Goal: Navigation & Orientation: Find specific page/section

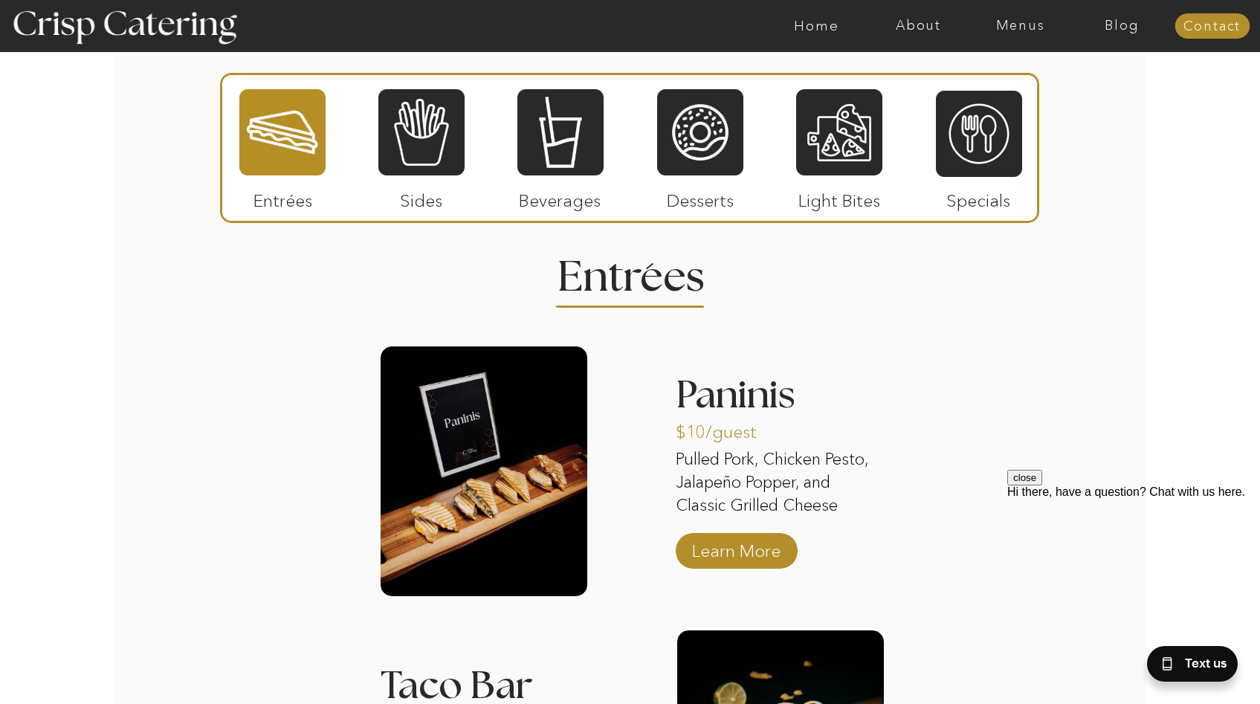
scroll to position [1765, 0]
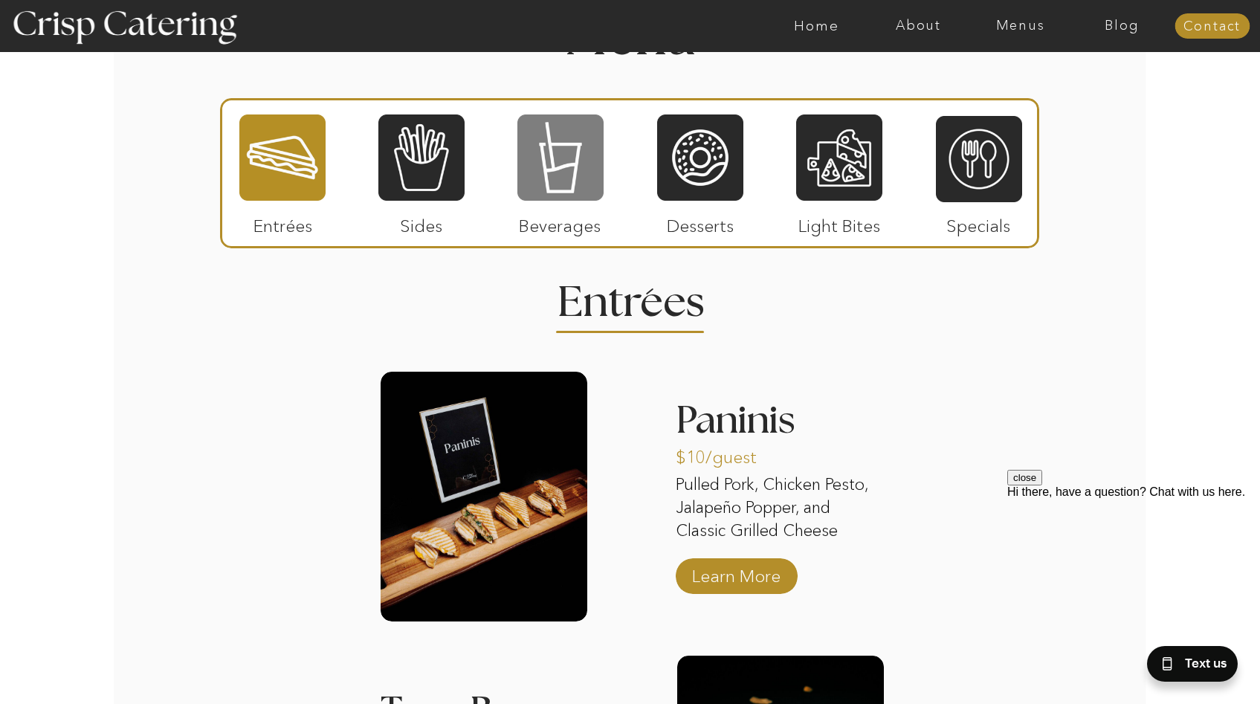
click at [572, 176] on div at bounding box center [560, 157] width 86 height 89
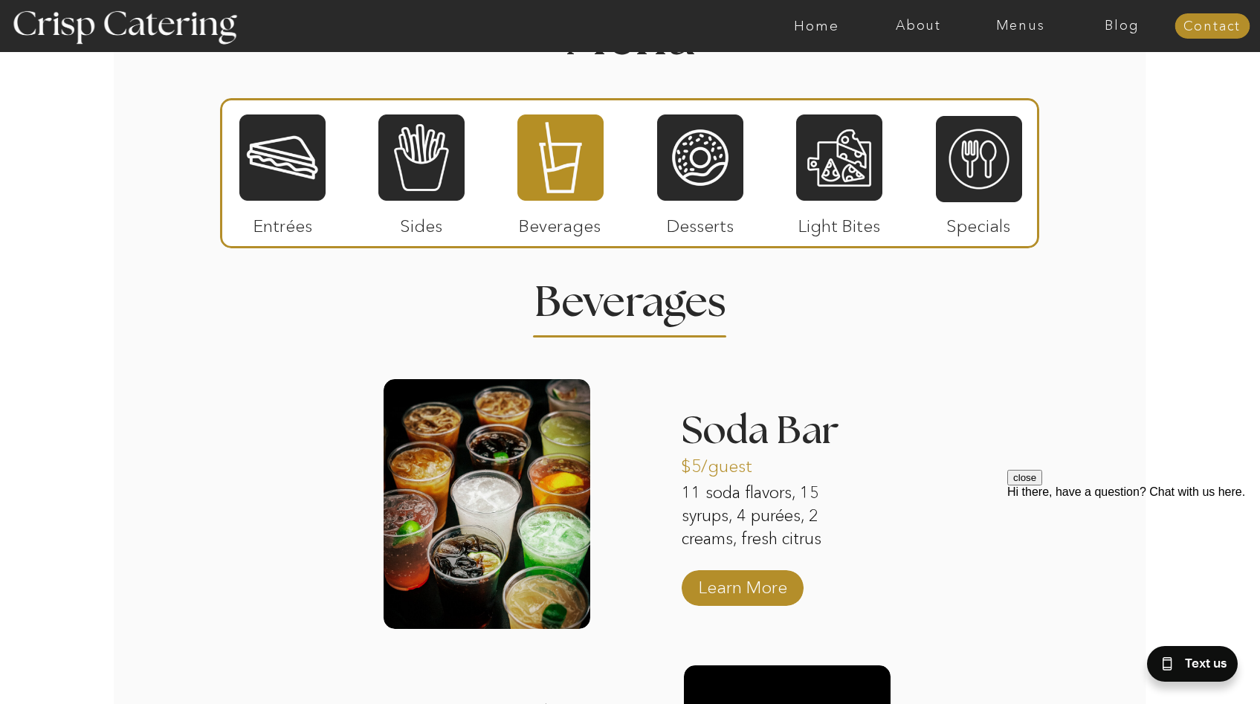
click at [838, 203] on p "Light Bites" at bounding box center [839, 222] width 99 height 43
click at [840, 180] on div at bounding box center [839, 157] width 86 height 89
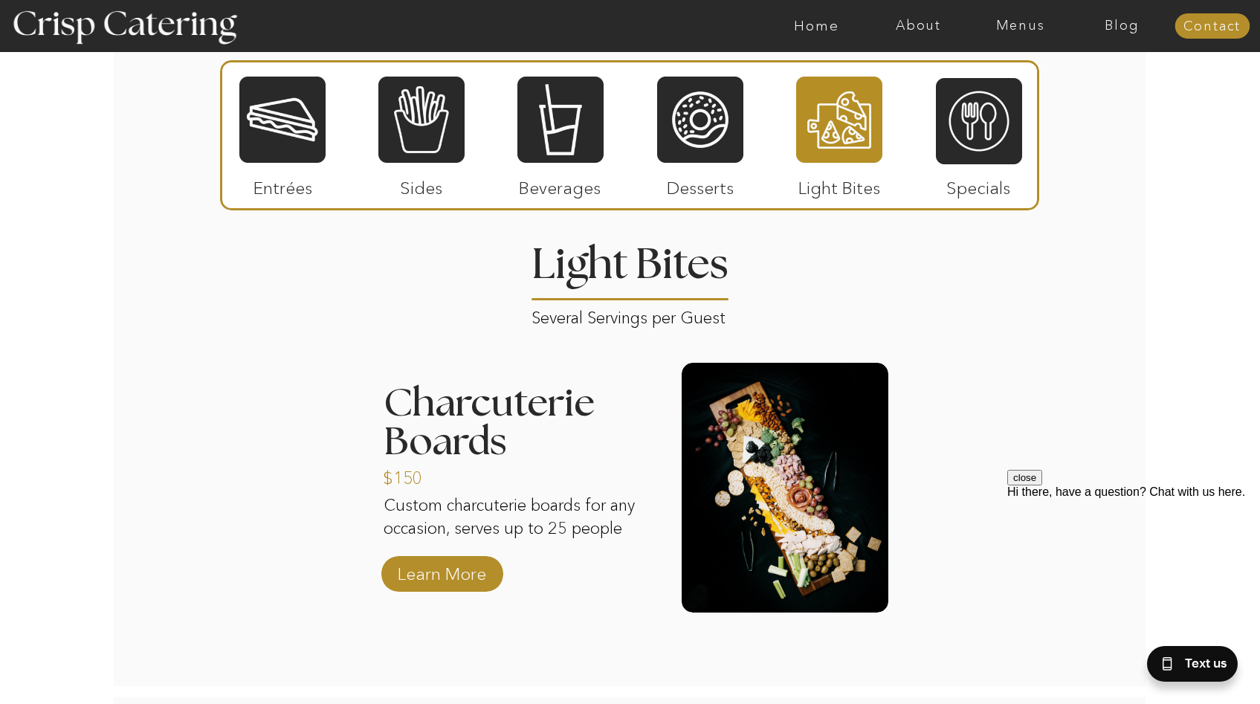
scroll to position [1811, 0]
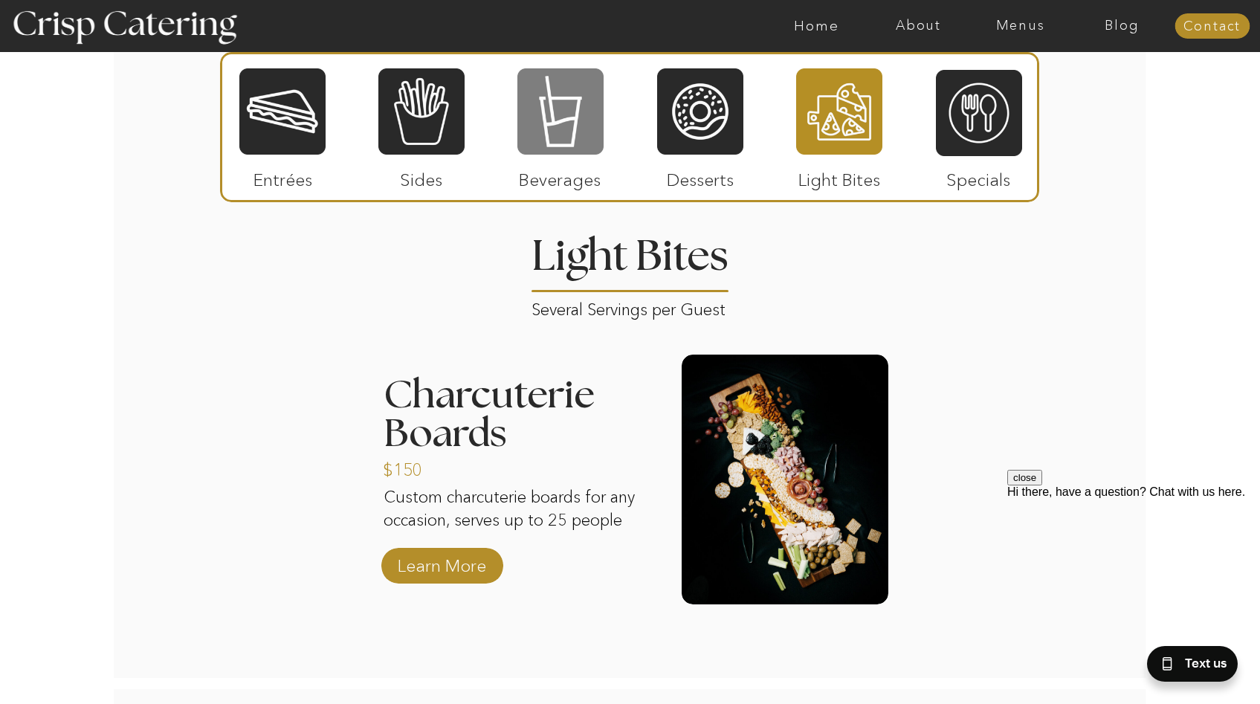
click at [568, 129] on div at bounding box center [560, 111] width 86 height 89
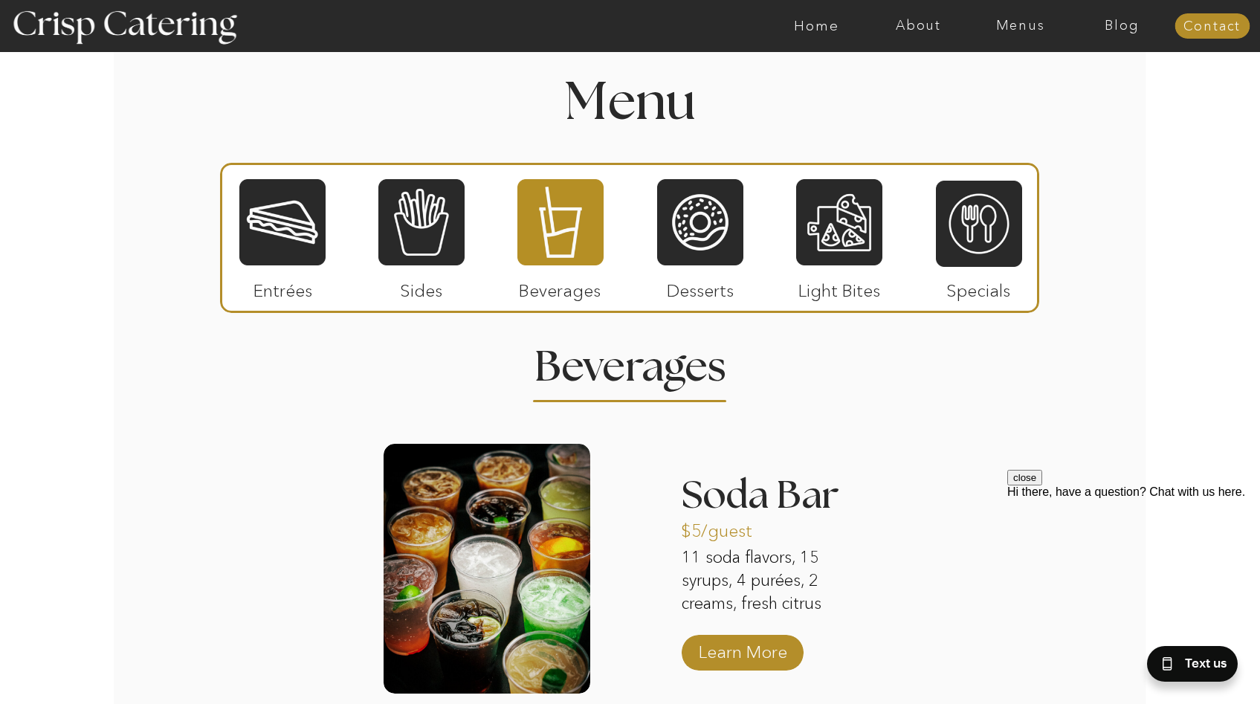
scroll to position [1680, 0]
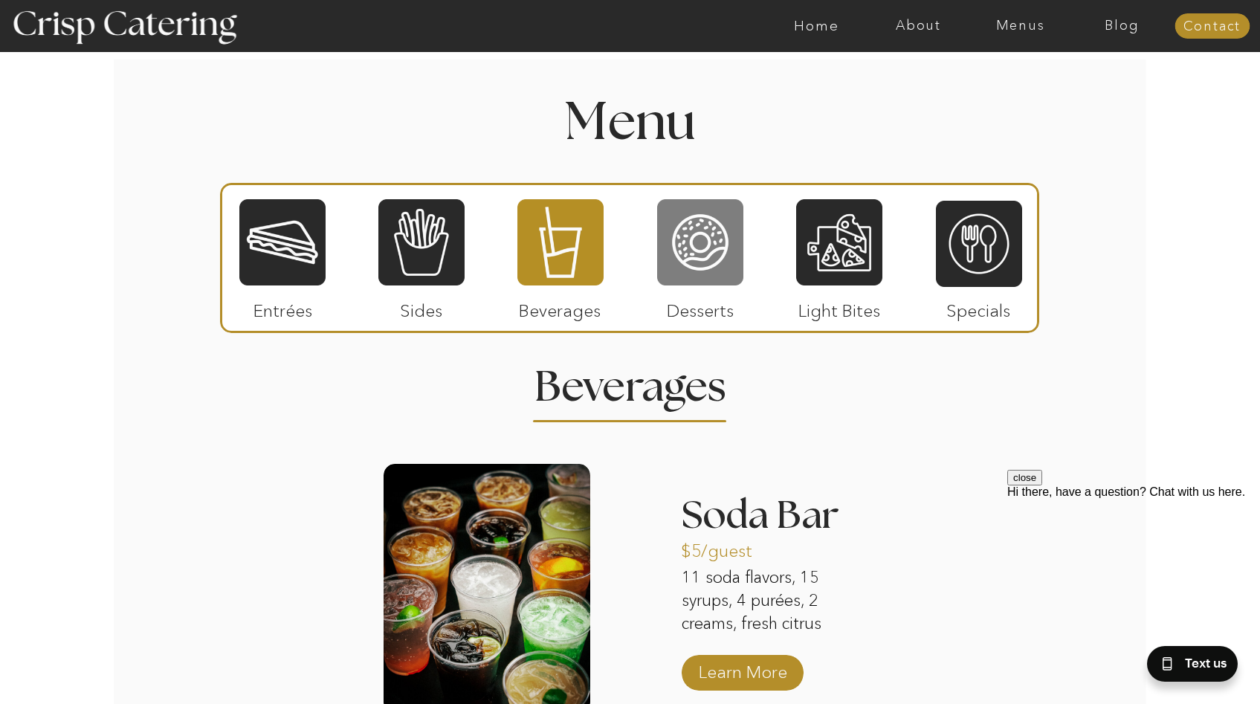
click at [720, 278] on div at bounding box center [700, 242] width 86 height 89
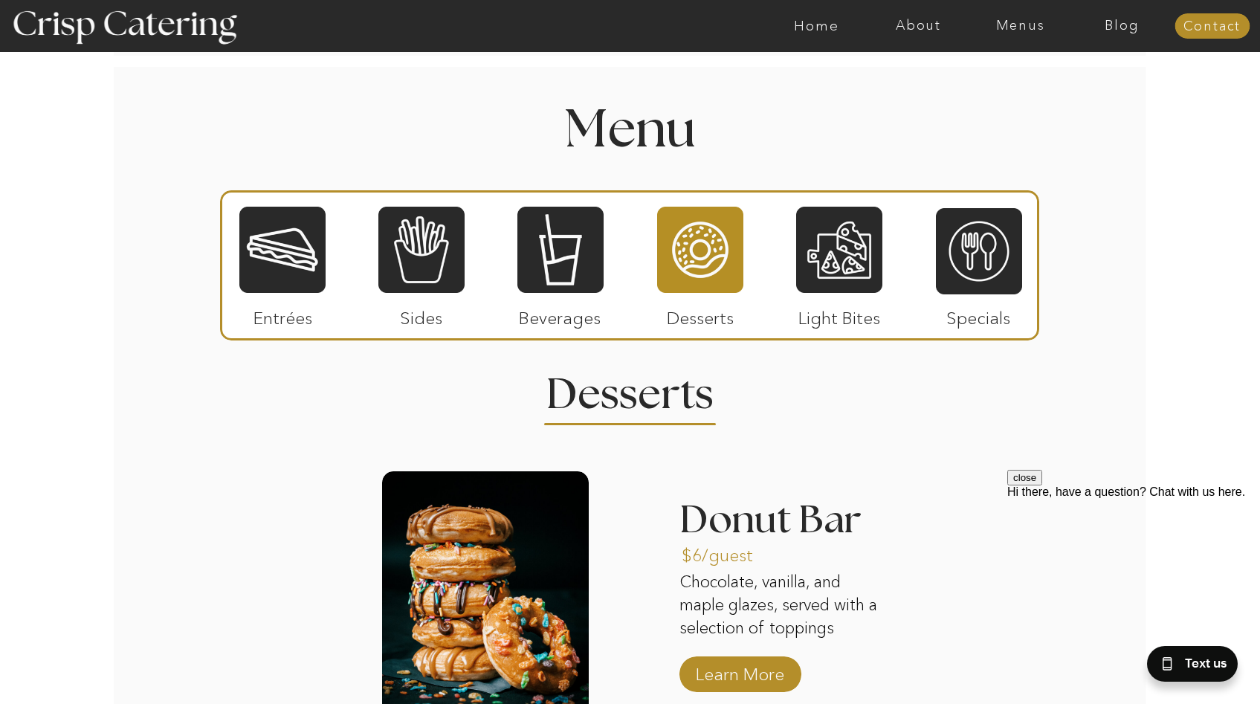
scroll to position [1669, 0]
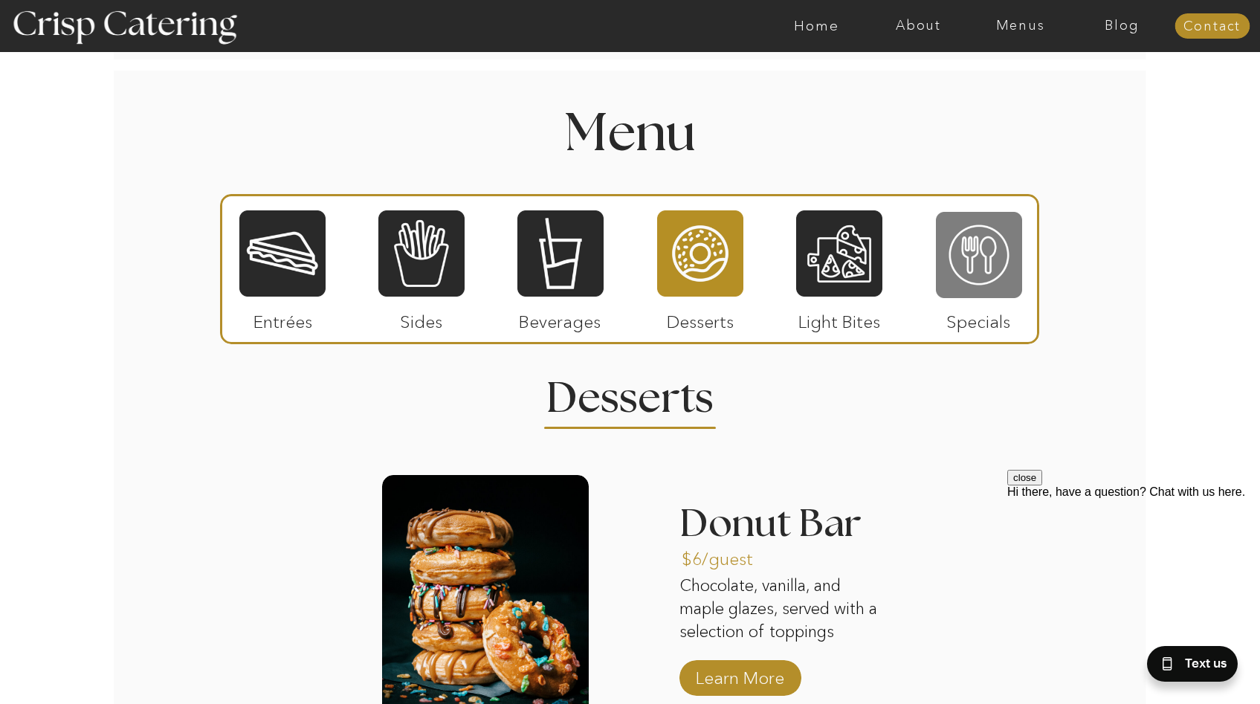
click at [974, 287] on div at bounding box center [979, 254] width 86 height 89
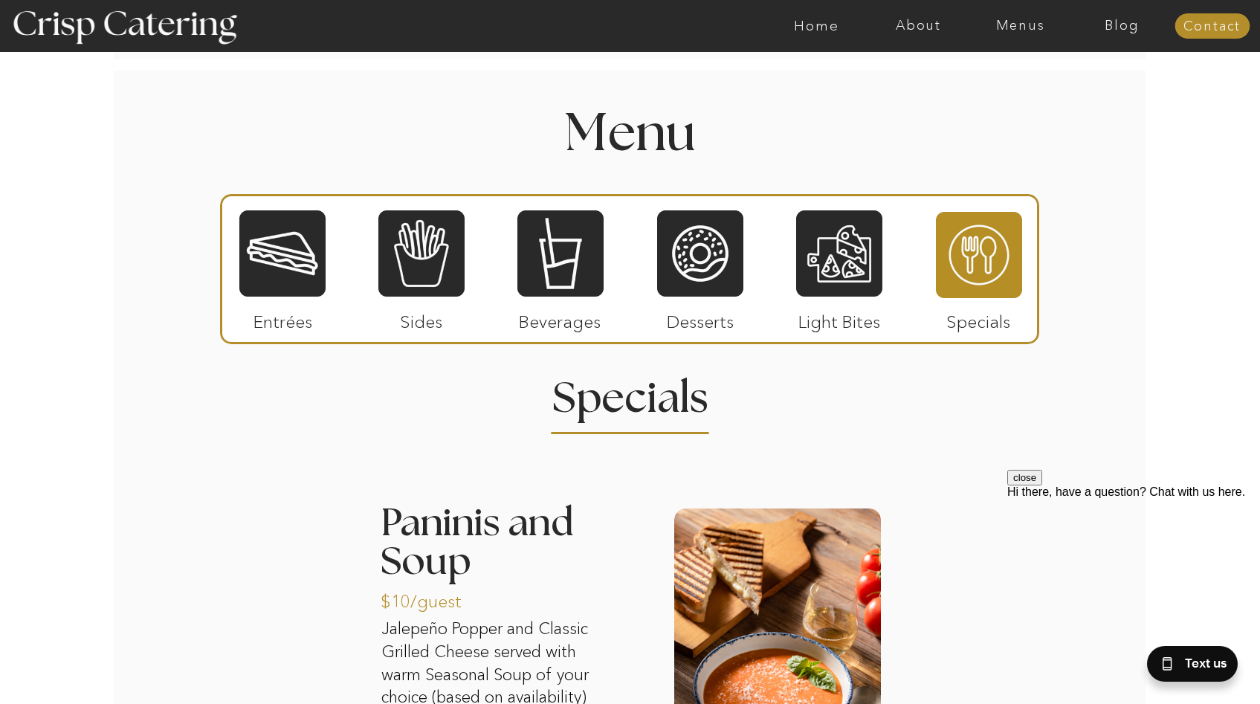
click at [899, 485] on div "About Home Menus Contact Blog About Crisp Crisp Cares Reviews faq About Home Me…" at bounding box center [630, 89] width 1260 height 3516
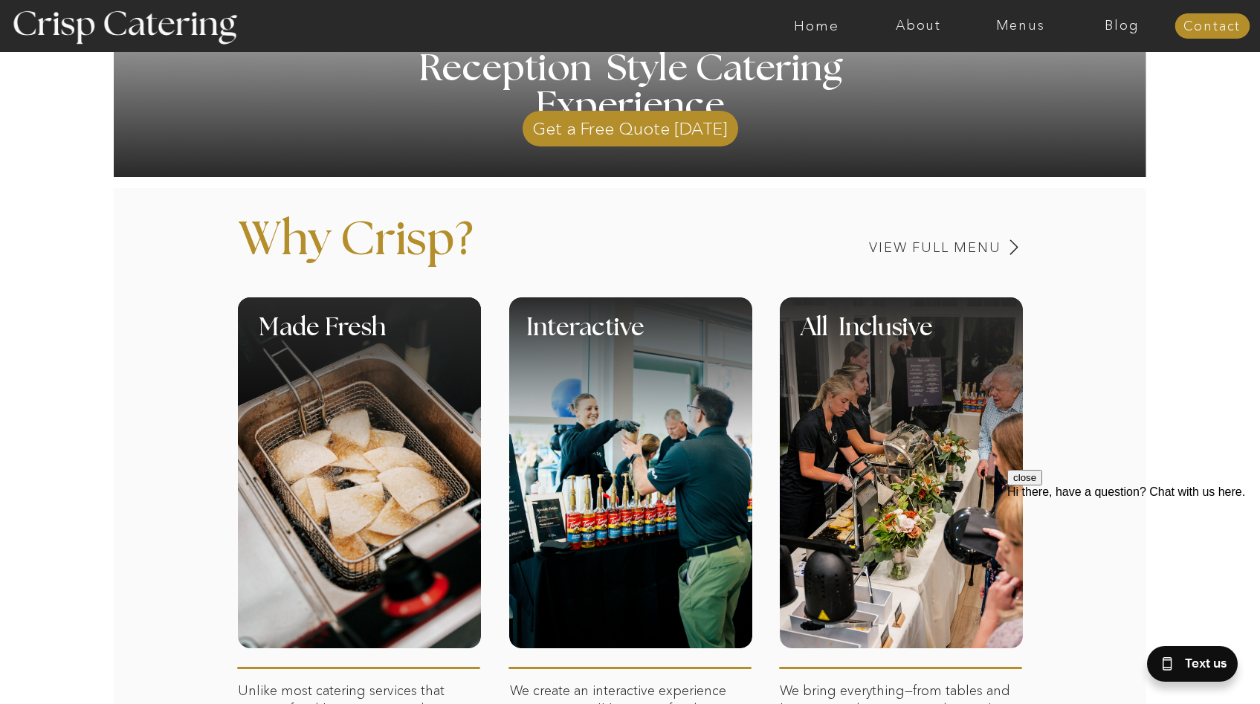
scroll to position [0, 0]
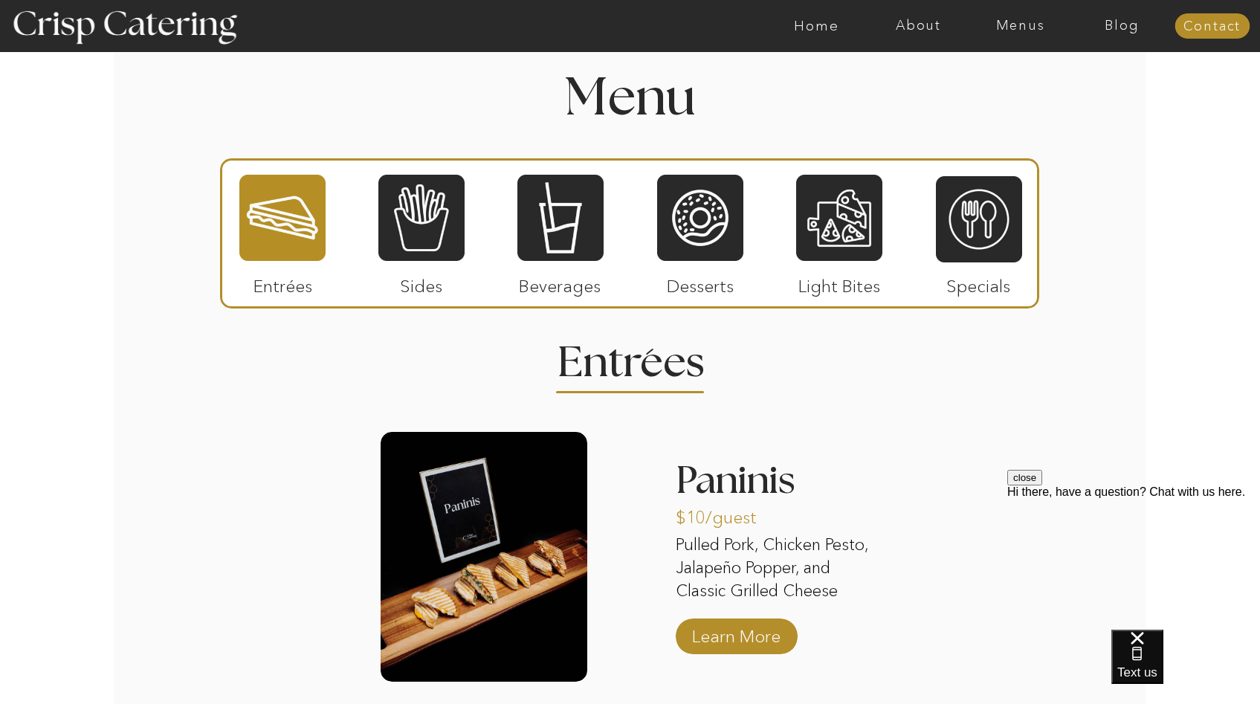
scroll to position [1595, 0]
